Goal: Transaction & Acquisition: Download file/media

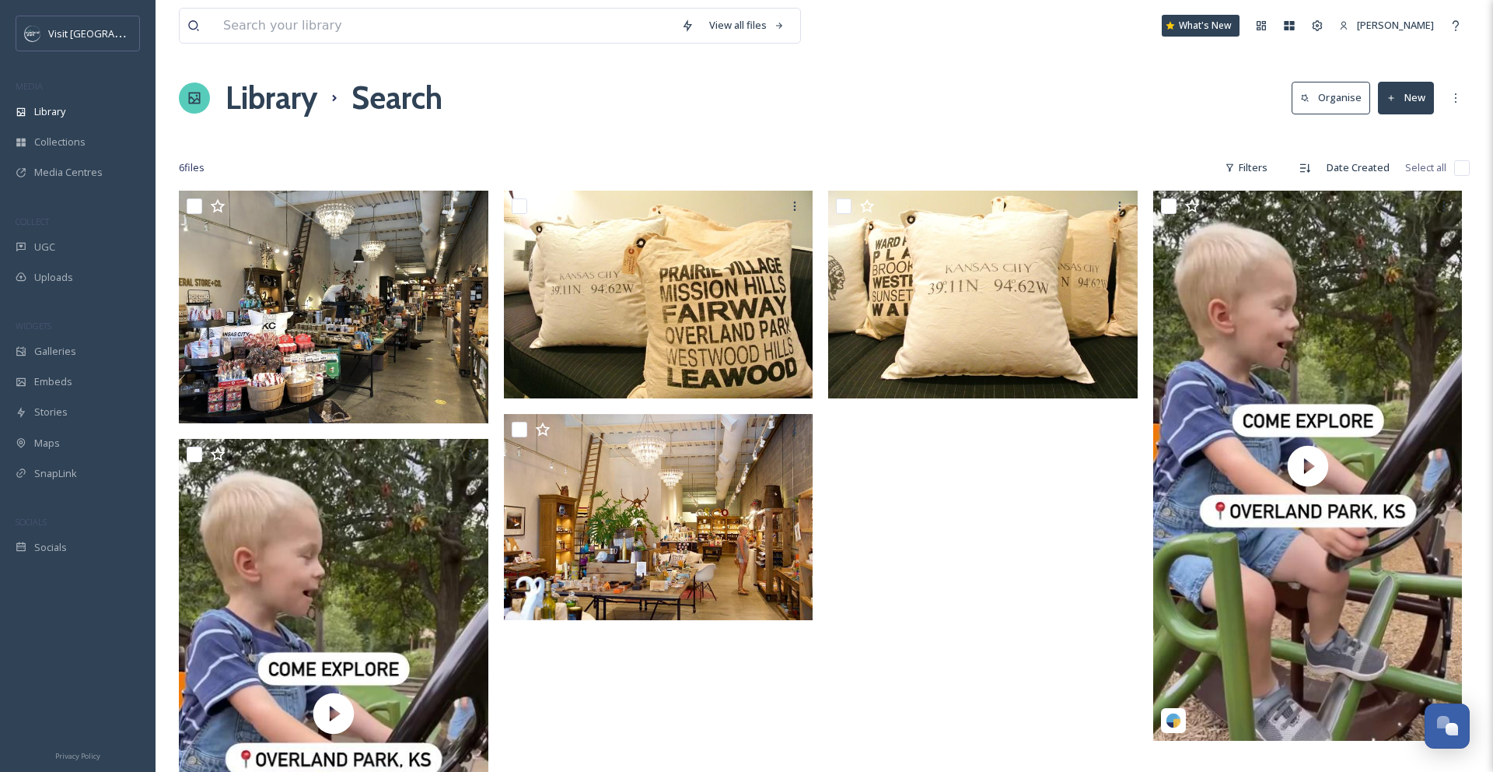
scroll to position [236, 0]
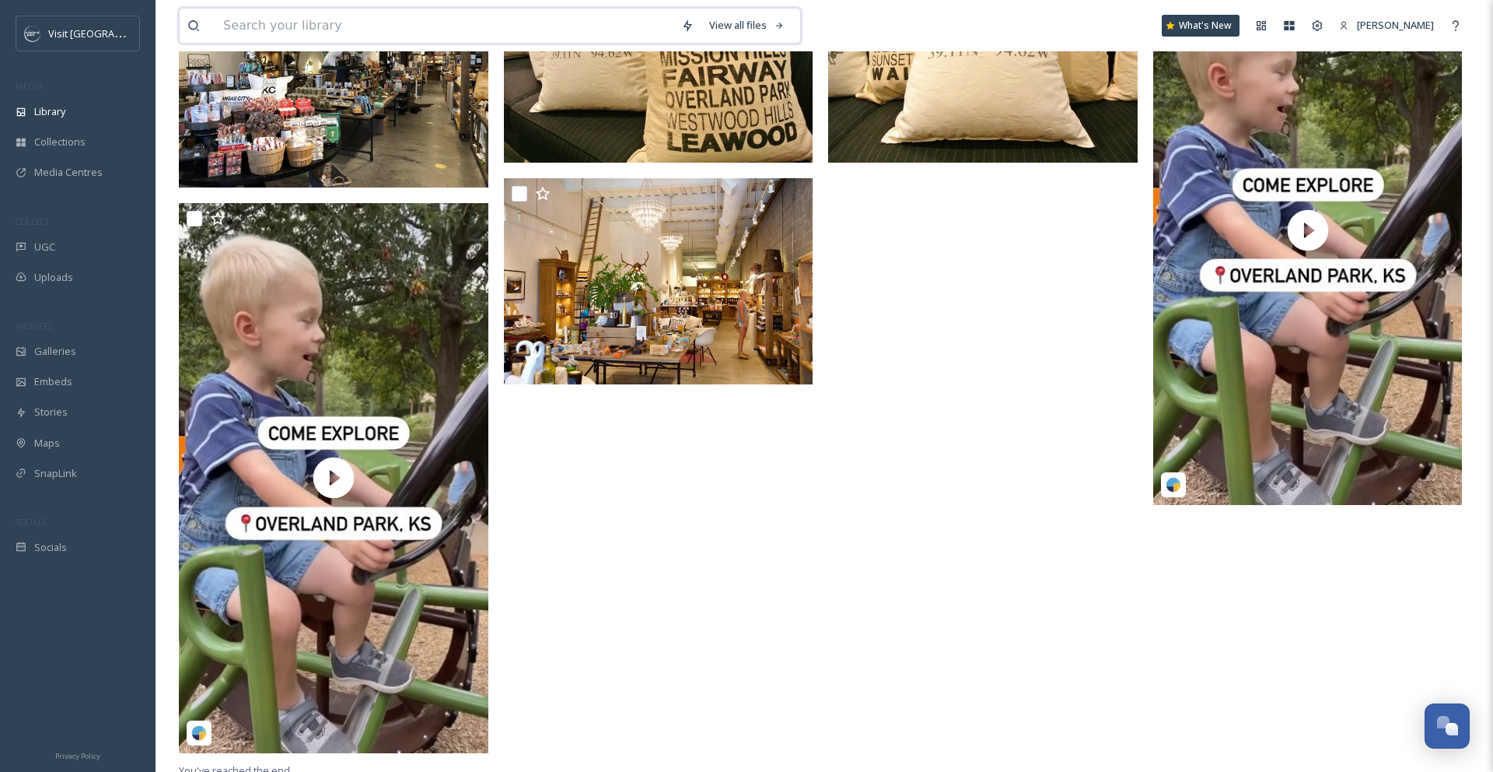
click at [241, 31] on input at bounding box center [444, 26] width 458 height 34
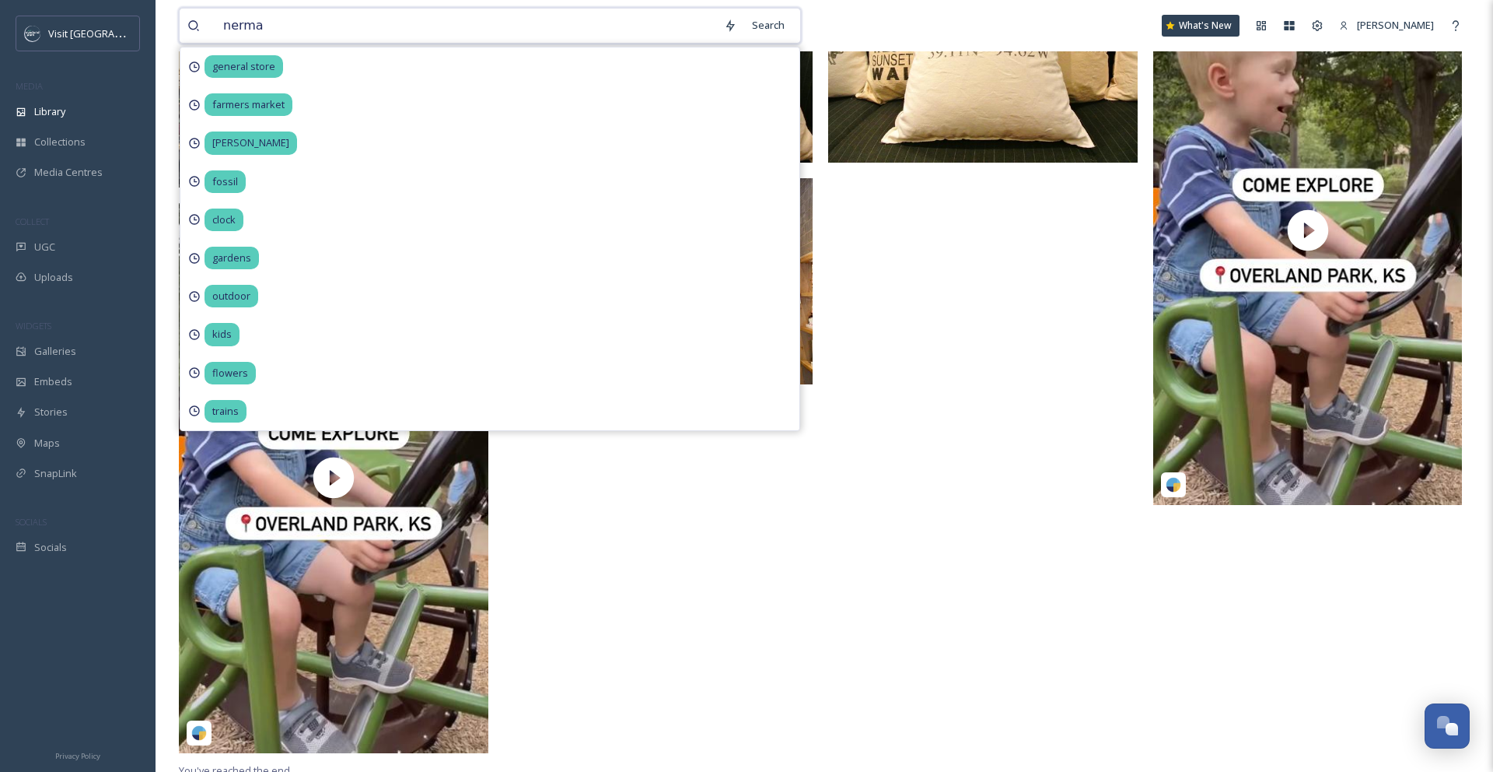
type input "nerman"
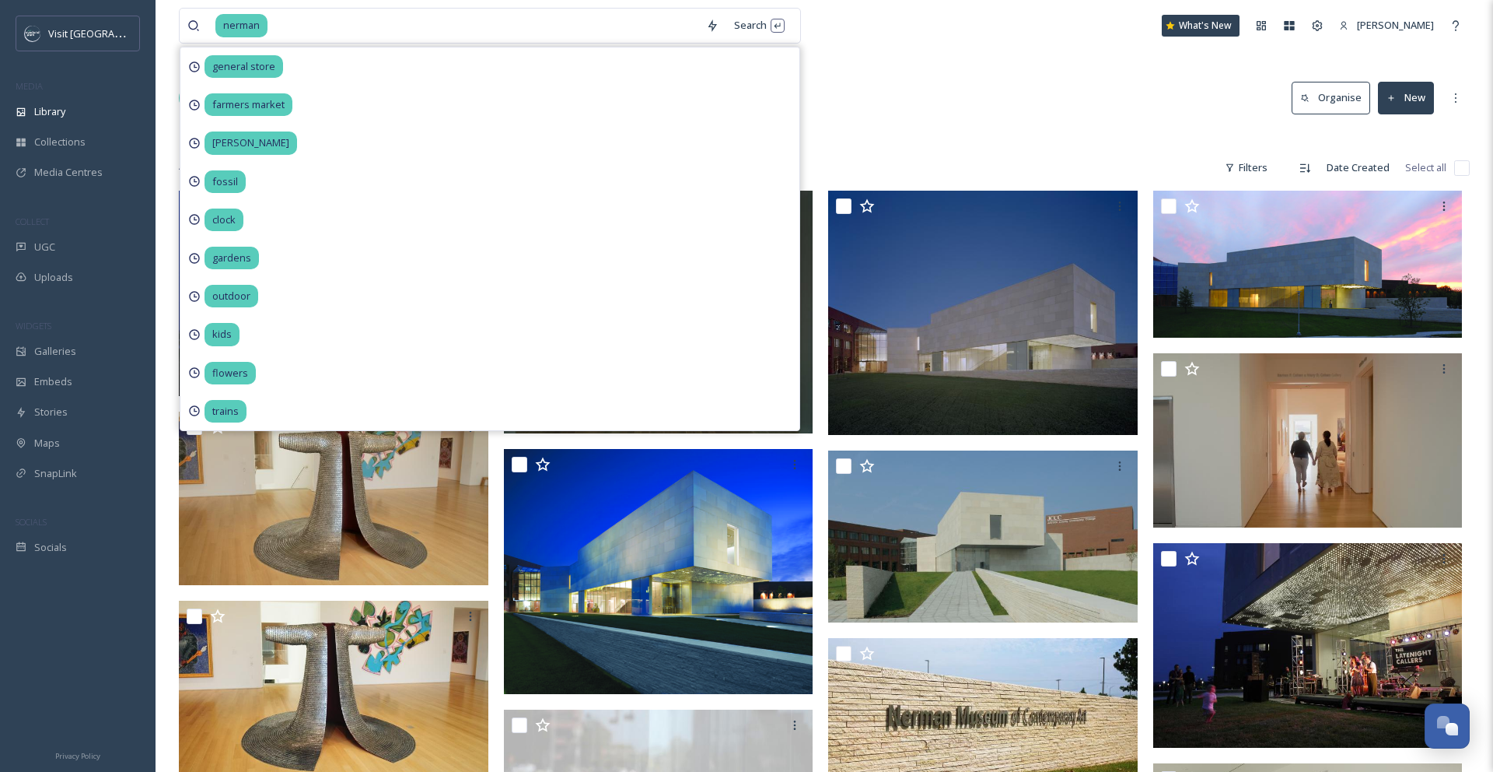
click at [875, 117] on div "Library Search Organise New" at bounding box center [824, 98] width 1291 height 47
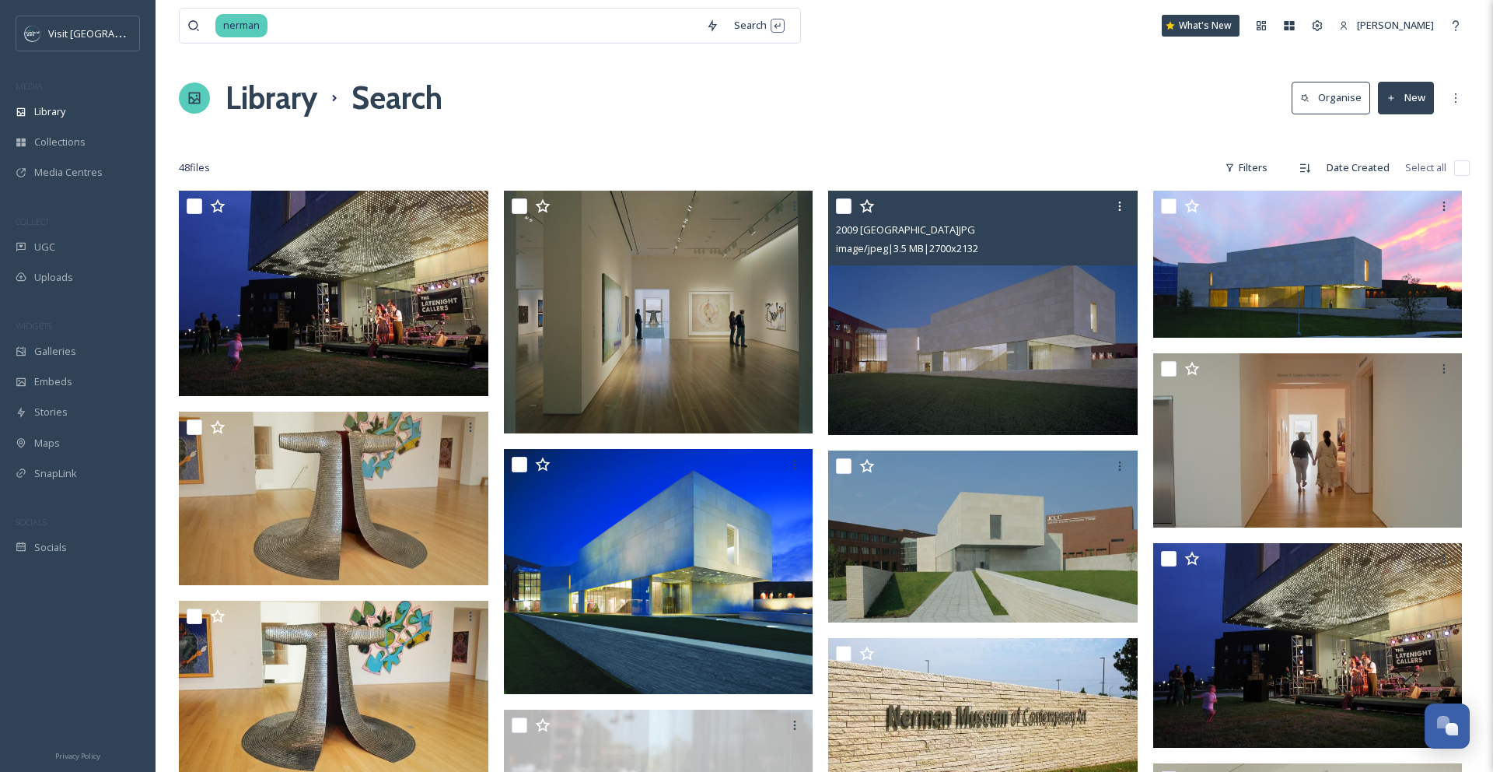
click at [963, 294] on img at bounding box center [983, 313] width 310 height 244
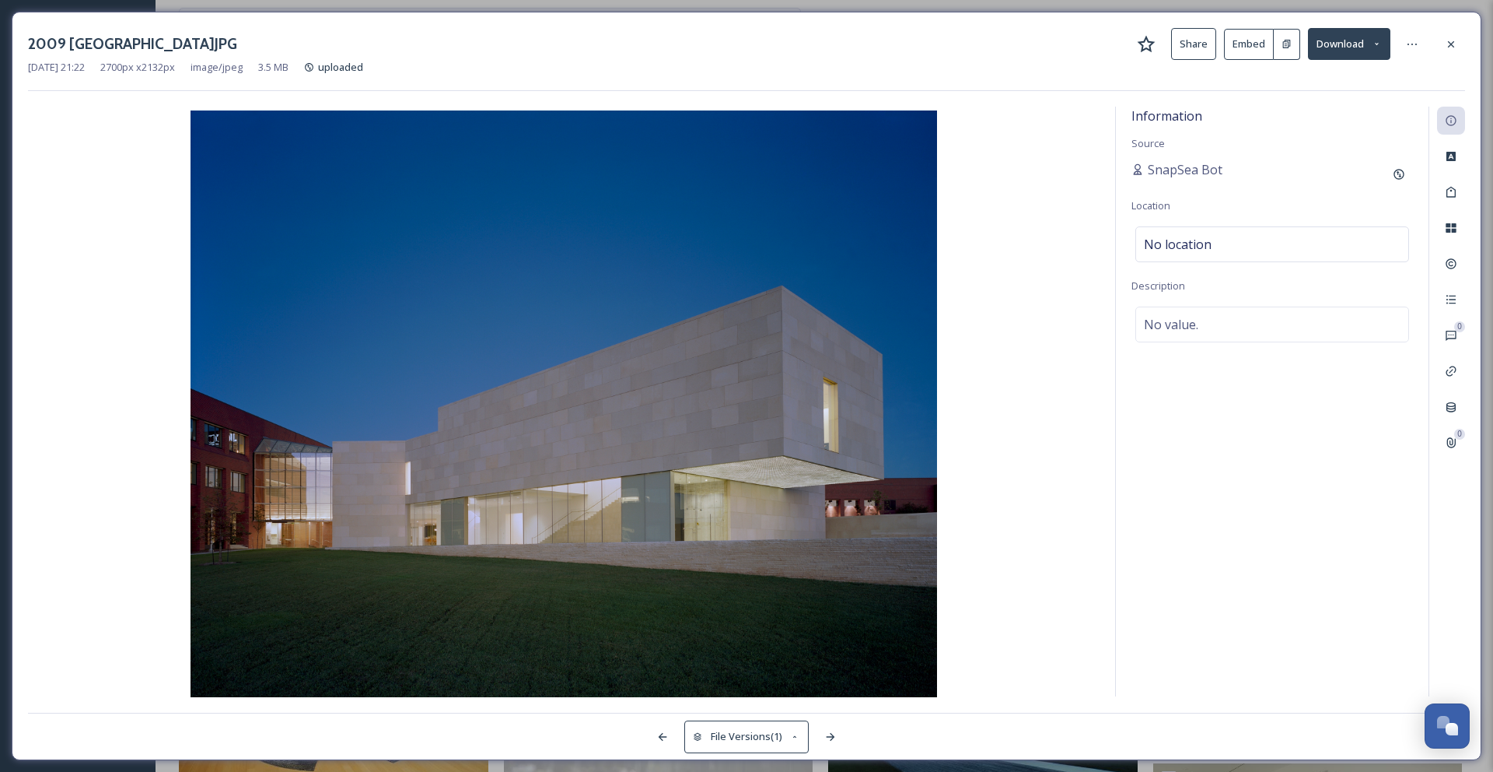
click at [1358, 51] on button "Download" at bounding box center [1349, 44] width 82 height 32
click at [1353, 88] on div "Download Original (2700 x 2132)" at bounding box center [1308, 80] width 163 height 30
